Goal: Information Seeking & Learning: Find specific fact

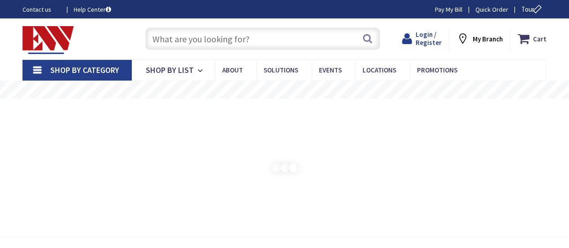
type input "[GEOGRAPHIC_DATA], [GEOGRAPHIC_DATA]"
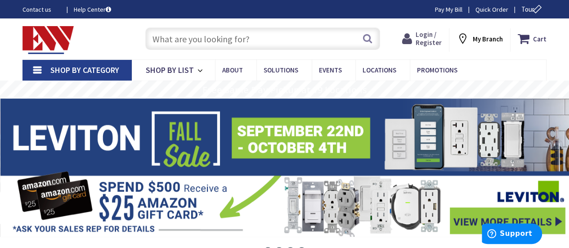
click at [430, 36] on span "Login / Register" at bounding box center [429, 38] width 26 height 17
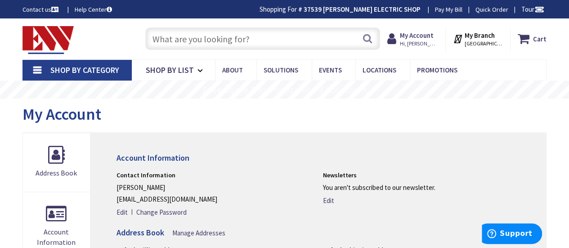
click at [177, 41] on input "text" at bounding box center [262, 38] width 235 height 22
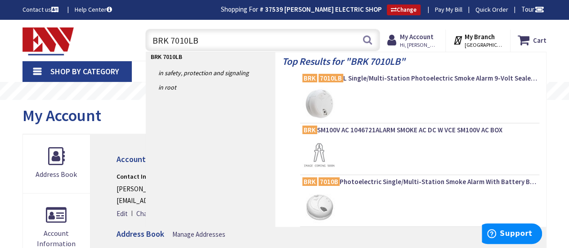
type input "BRK 7010LBL"
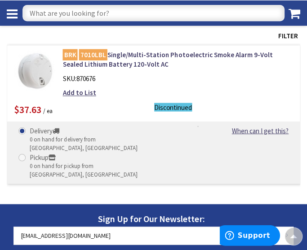
scroll to position [89, 0]
